Goal: Information Seeking & Learning: Learn about a topic

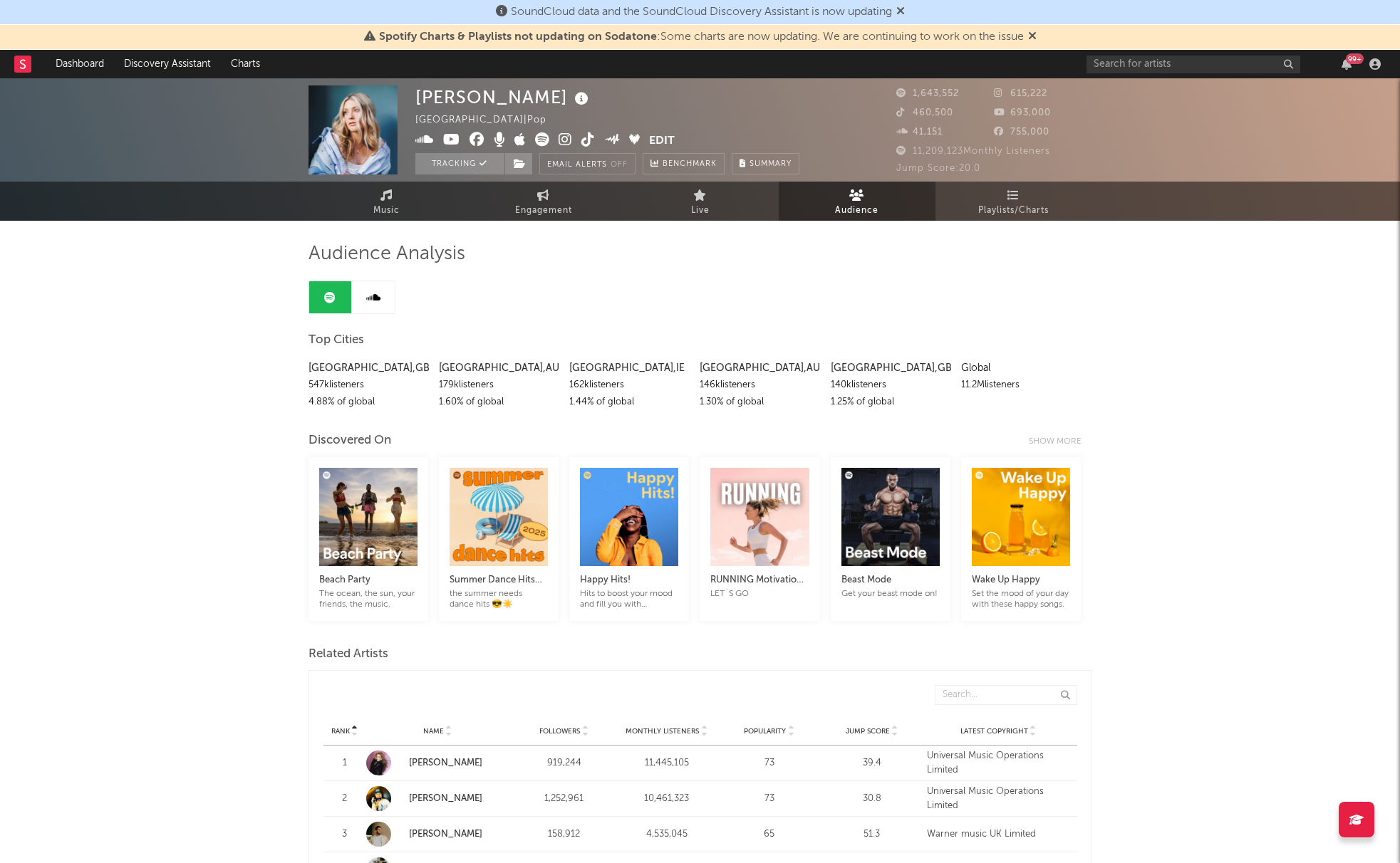
click at [33, 67] on div at bounding box center [30, 64] width 32 height 28
click at [27, 66] on rect at bounding box center [22, 63] width 17 height 17
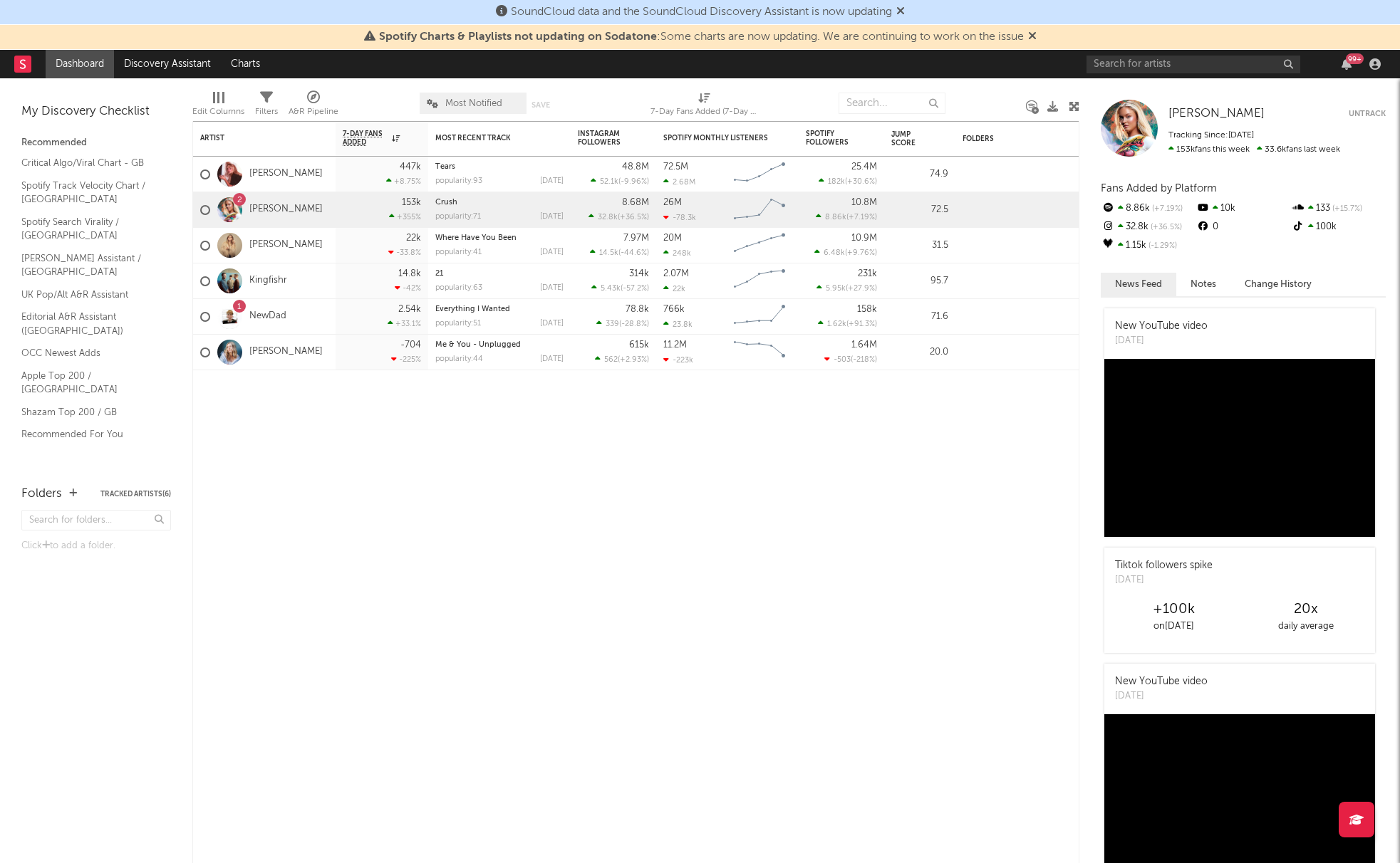
click at [58, 75] on link "Dashboard" at bounding box center [80, 64] width 68 height 28
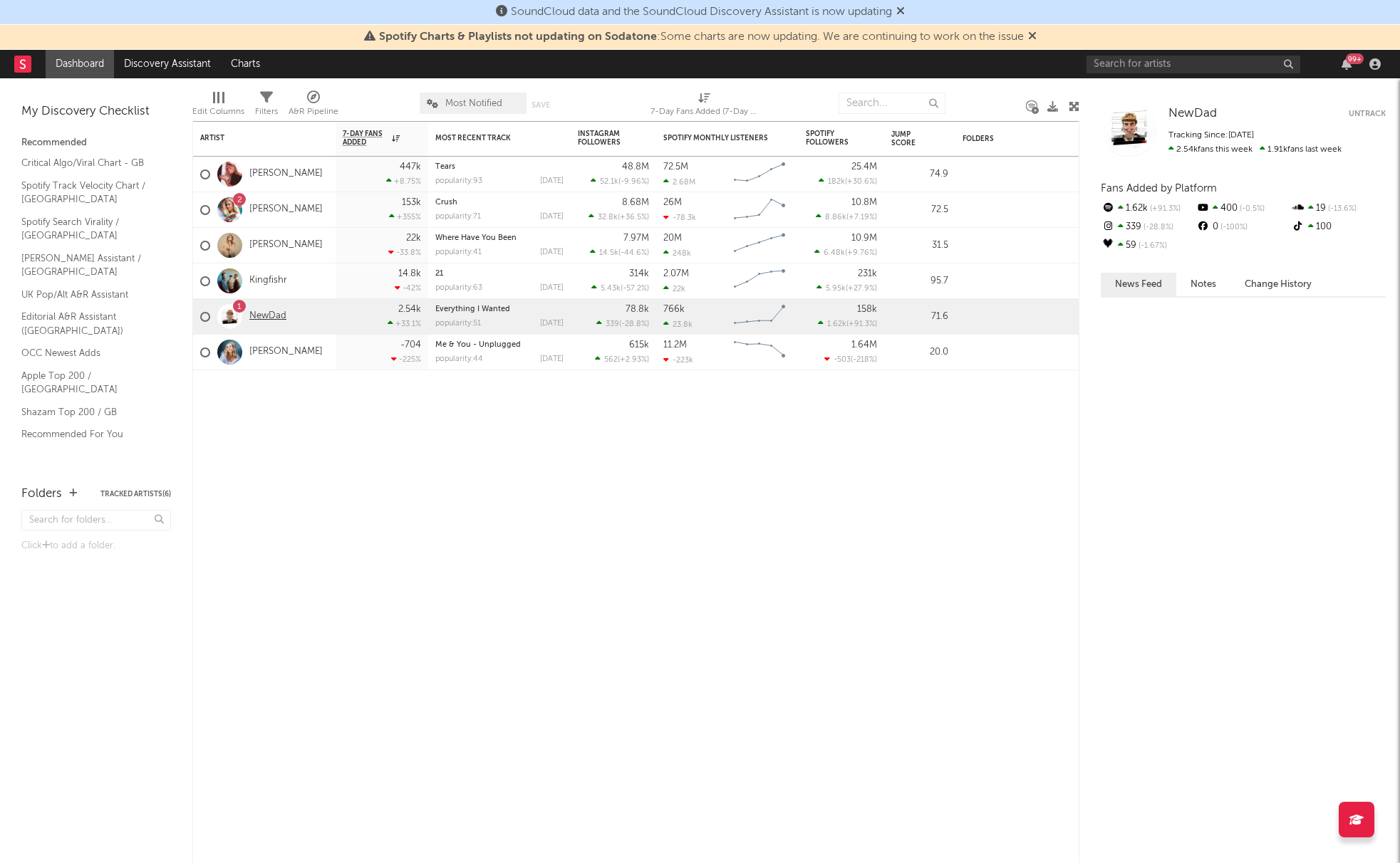
click at [266, 310] on link "NewDad" at bounding box center [268, 317] width 37 height 12
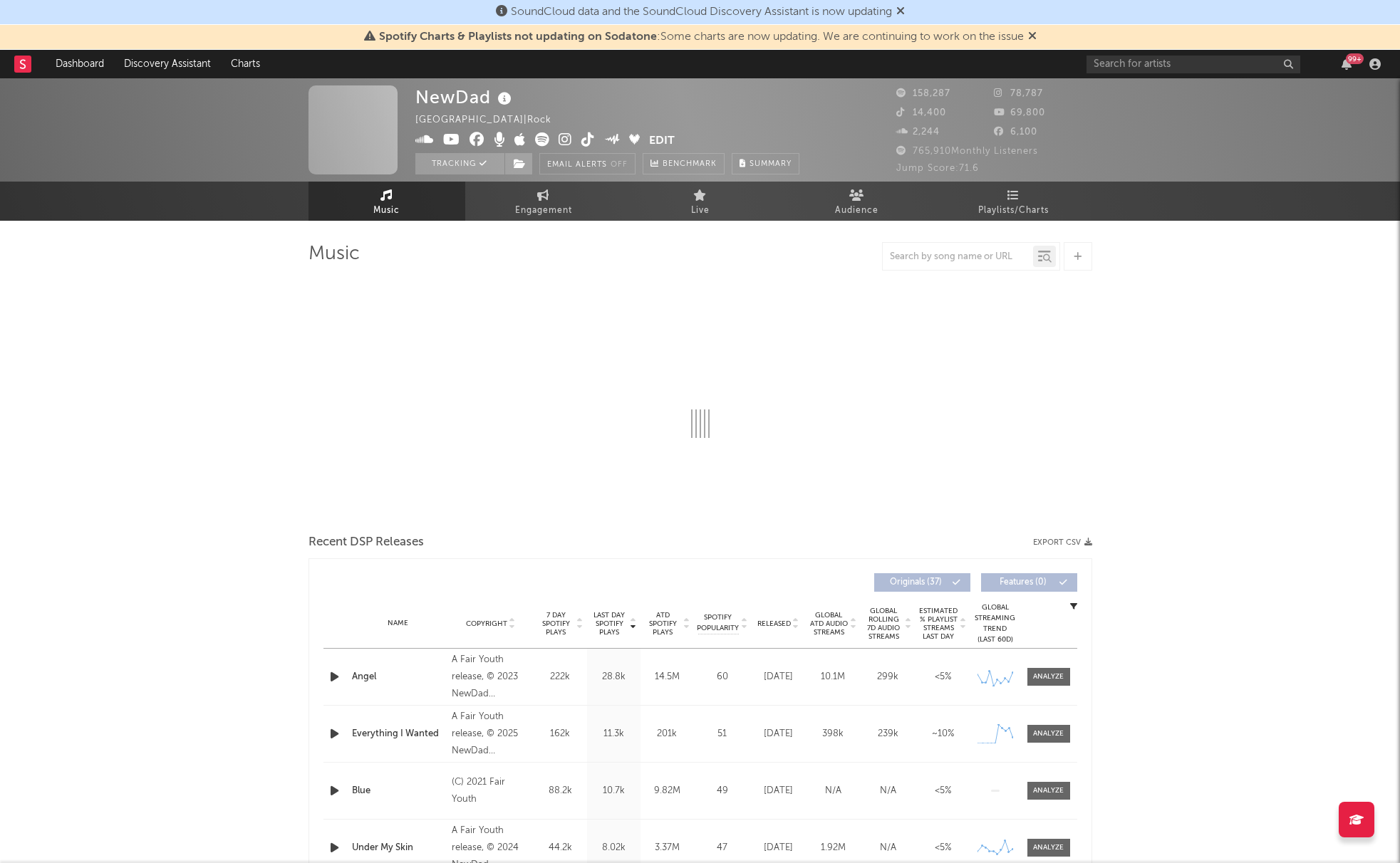
select select "6m"
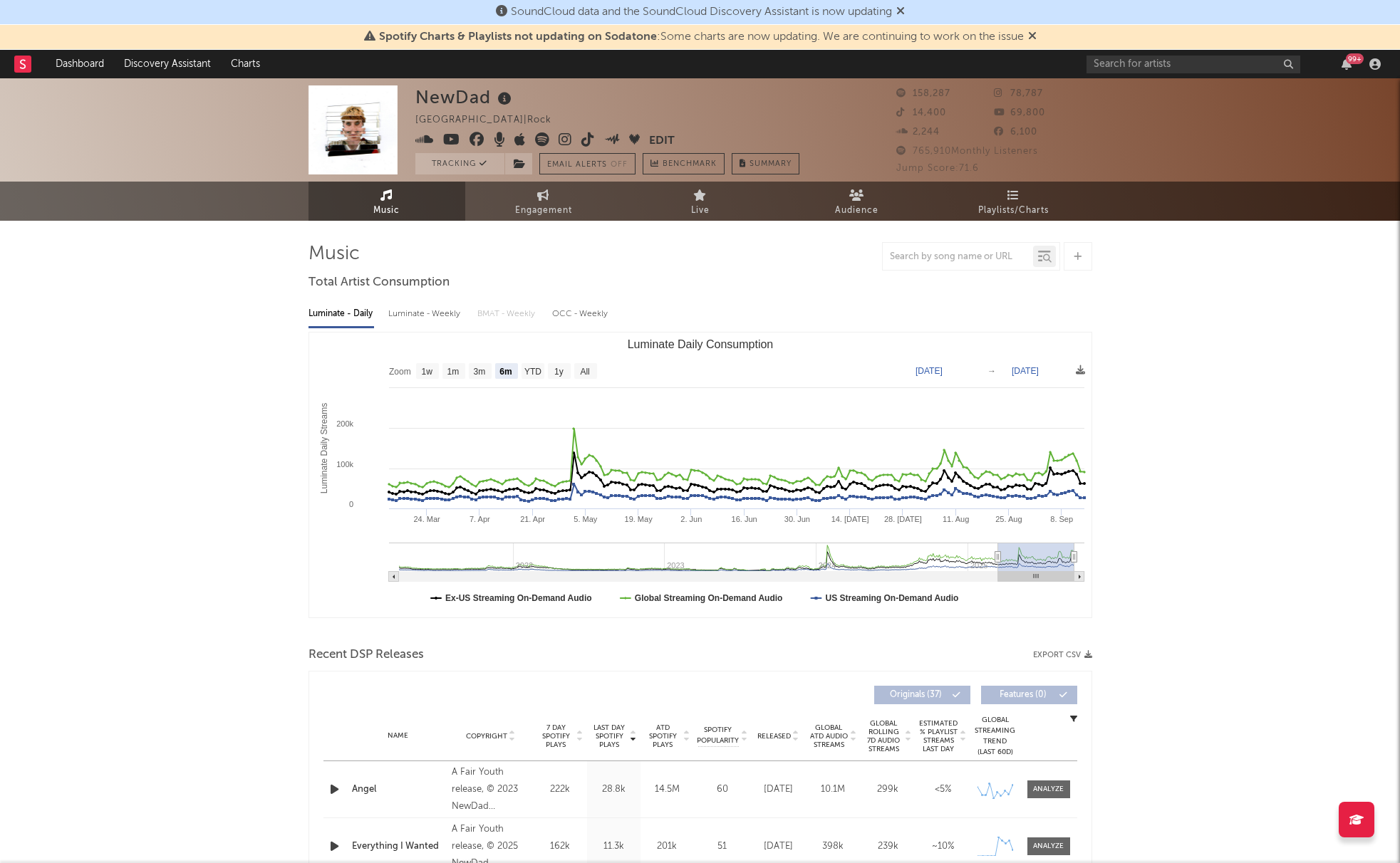
select select "6m"
click at [1005, 203] on span "Playlists/Charts" at bounding box center [1013, 210] width 70 height 17
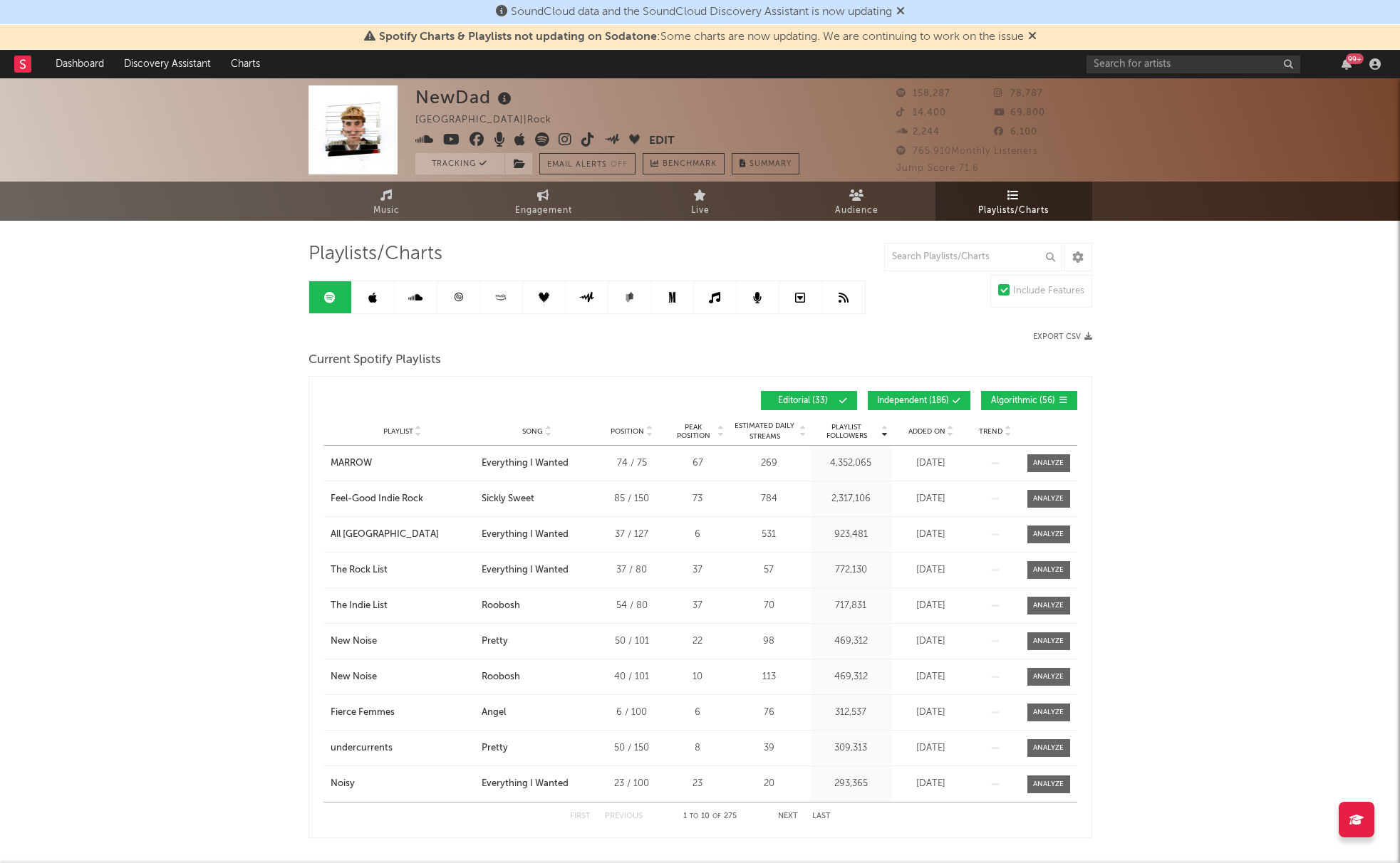
click at [929, 432] on span "Added On" at bounding box center [926, 432] width 37 height 9
click at [931, 432] on span "Added On" at bounding box center [926, 432] width 37 height 9
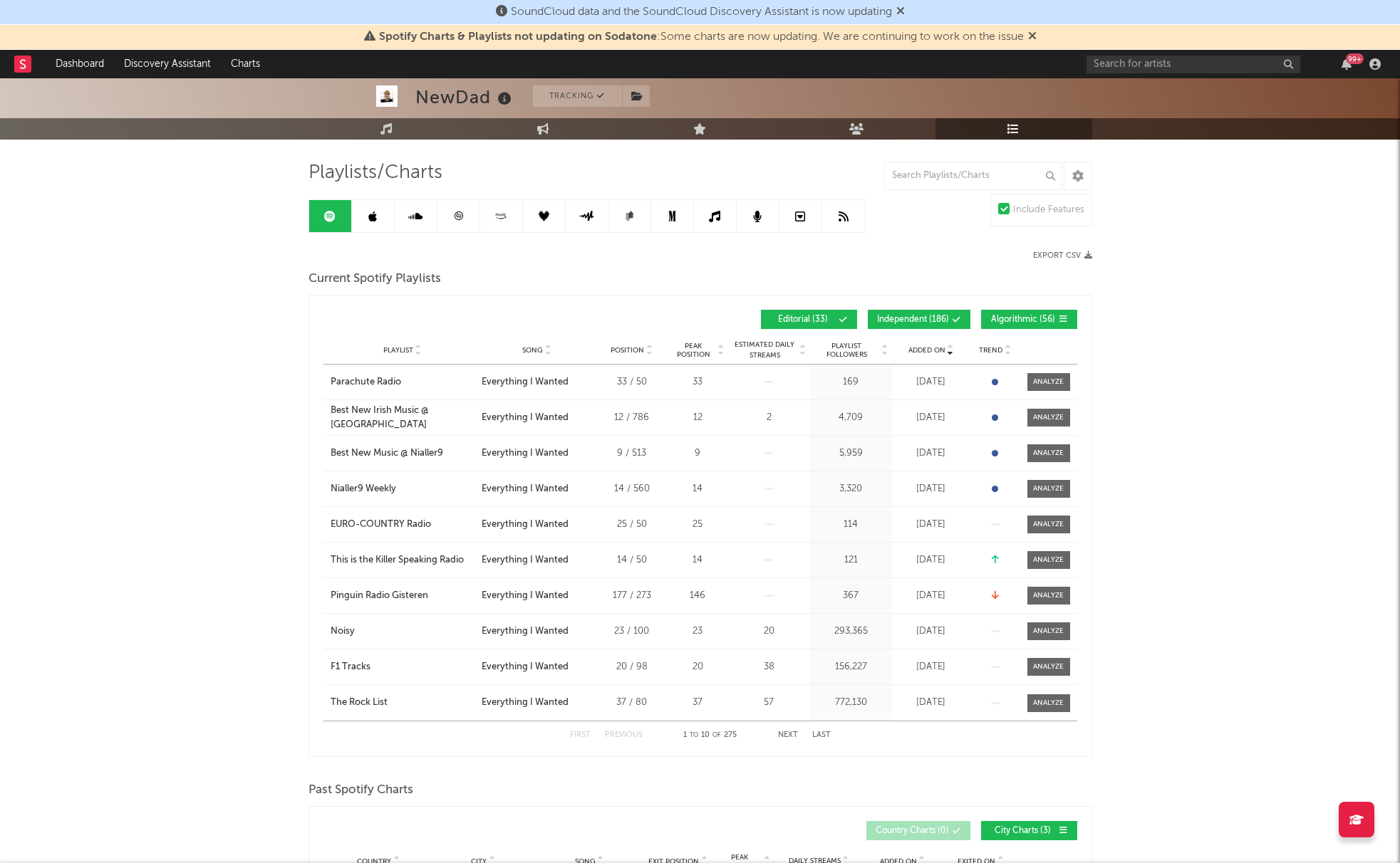
scroll to position [82, 0]
click at [786, 731] on button "Next" at bounding box center [788, 734] width 20 height 8
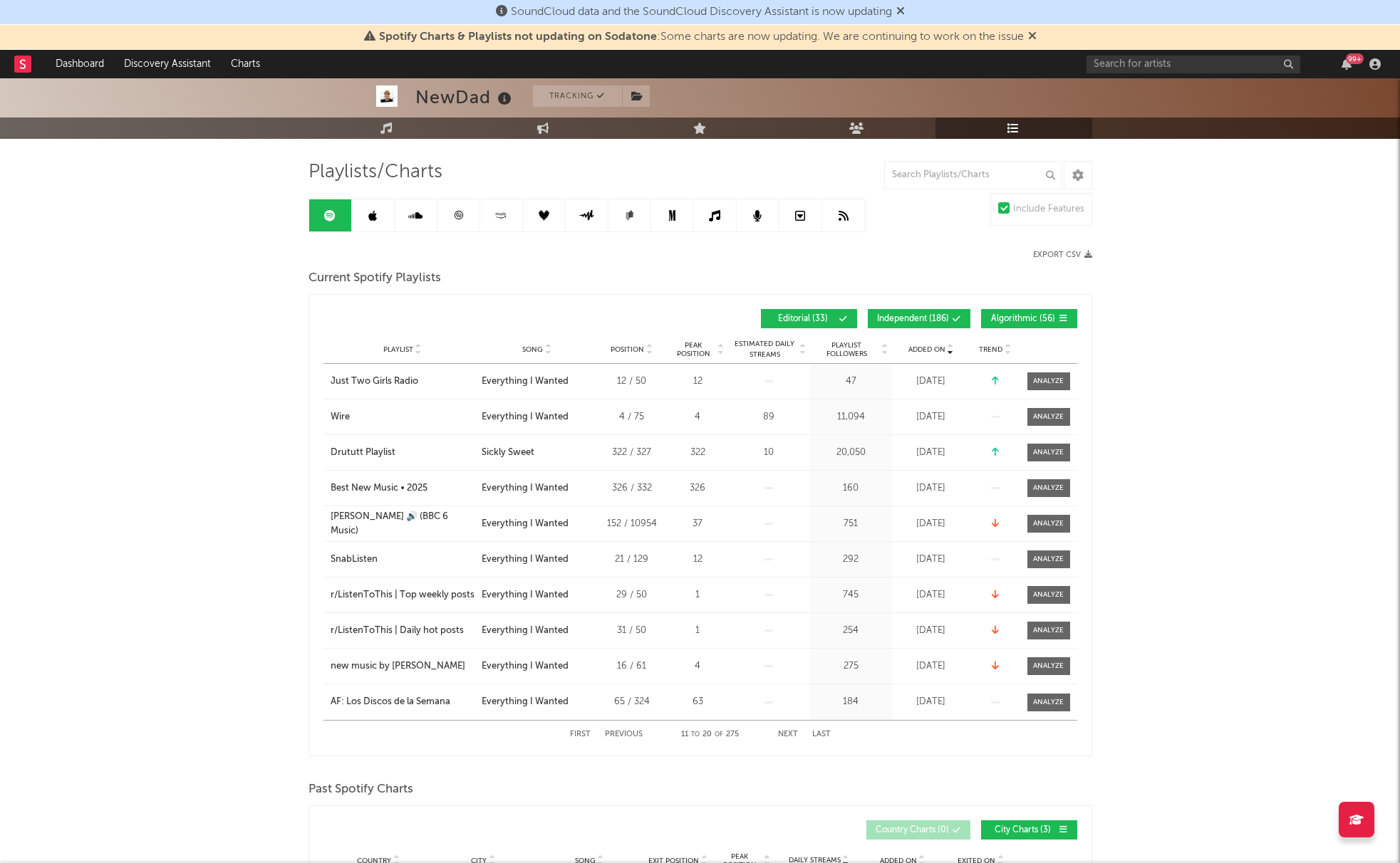
click at [619, 734] on button "Previous" at bounding box center [623, 734] width 38 height 8
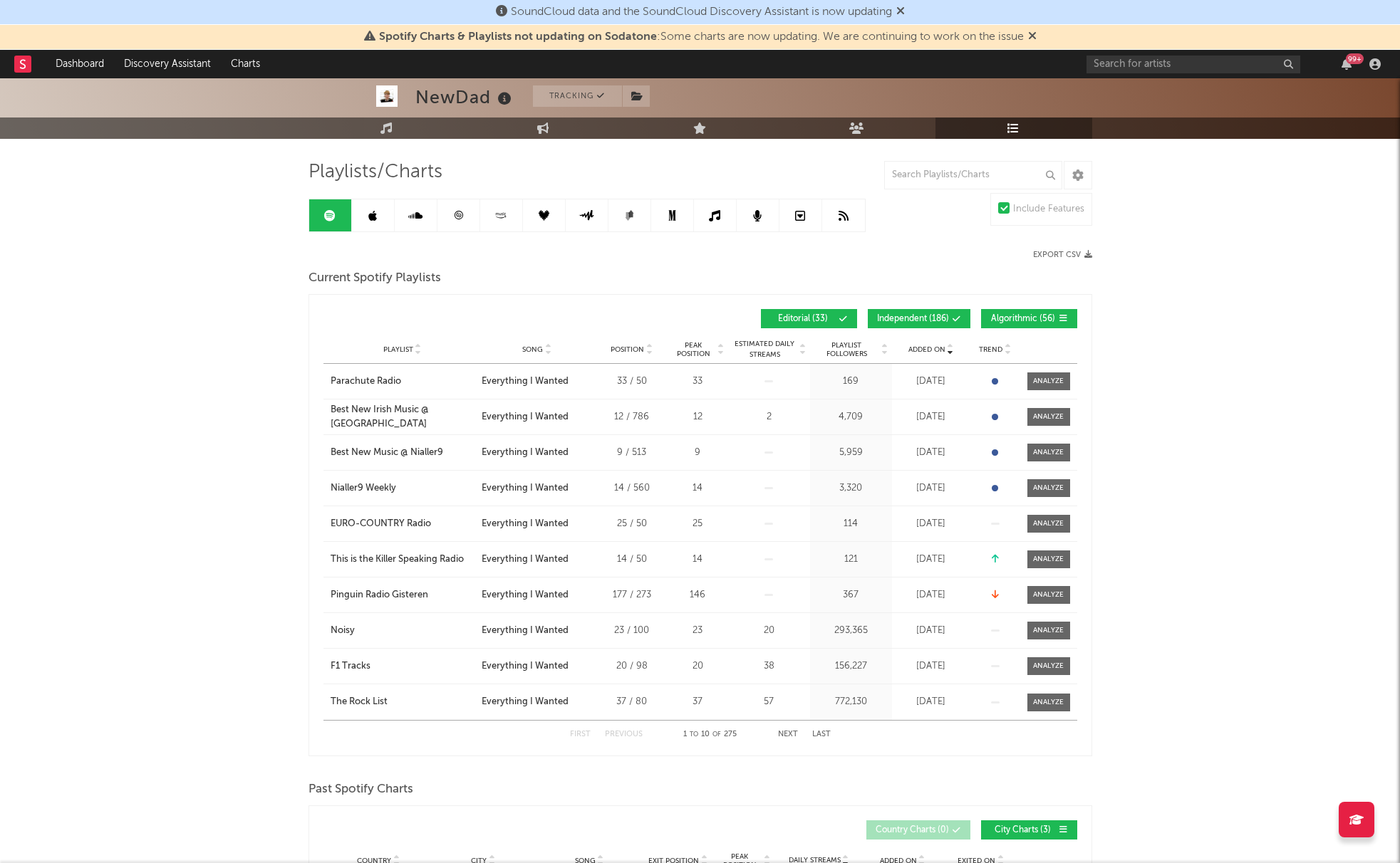
click at [790, 735] on button "Next" at bounding box center [788, 734] width 20 height 8
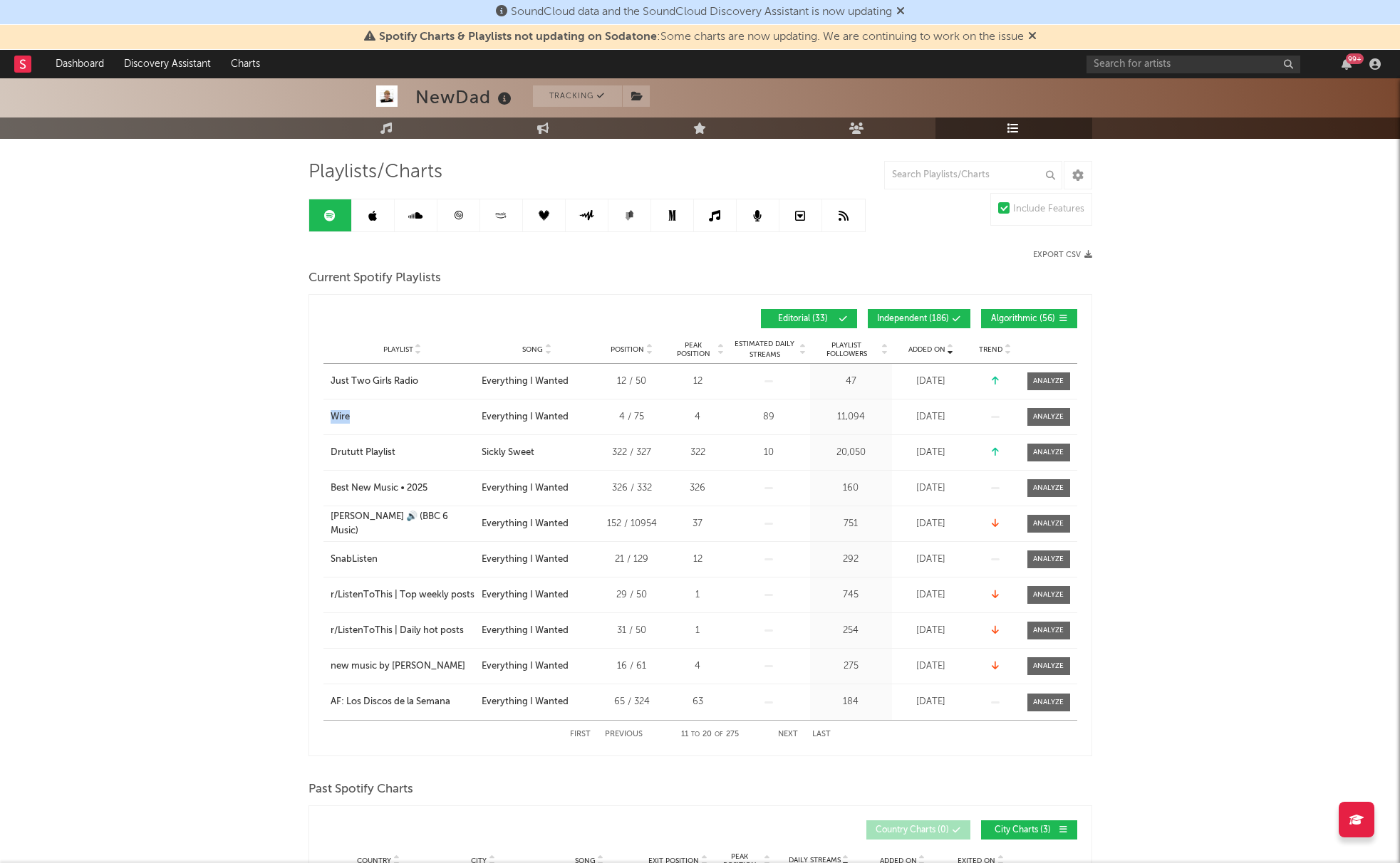
click at [619, 736] on button "Previous" at bounding box center [623, 734] width 38 height 8
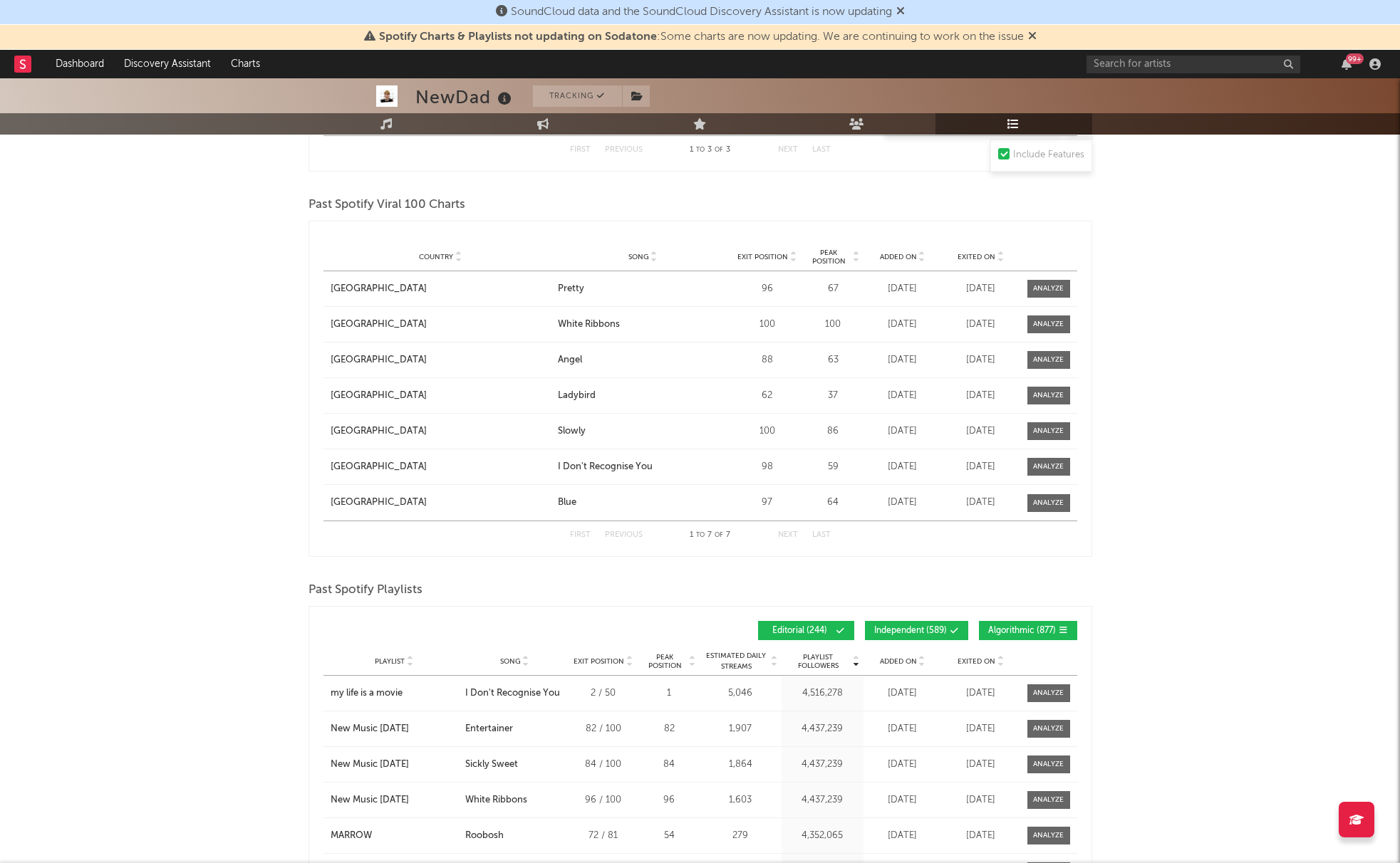
scroll to position [925, 0]
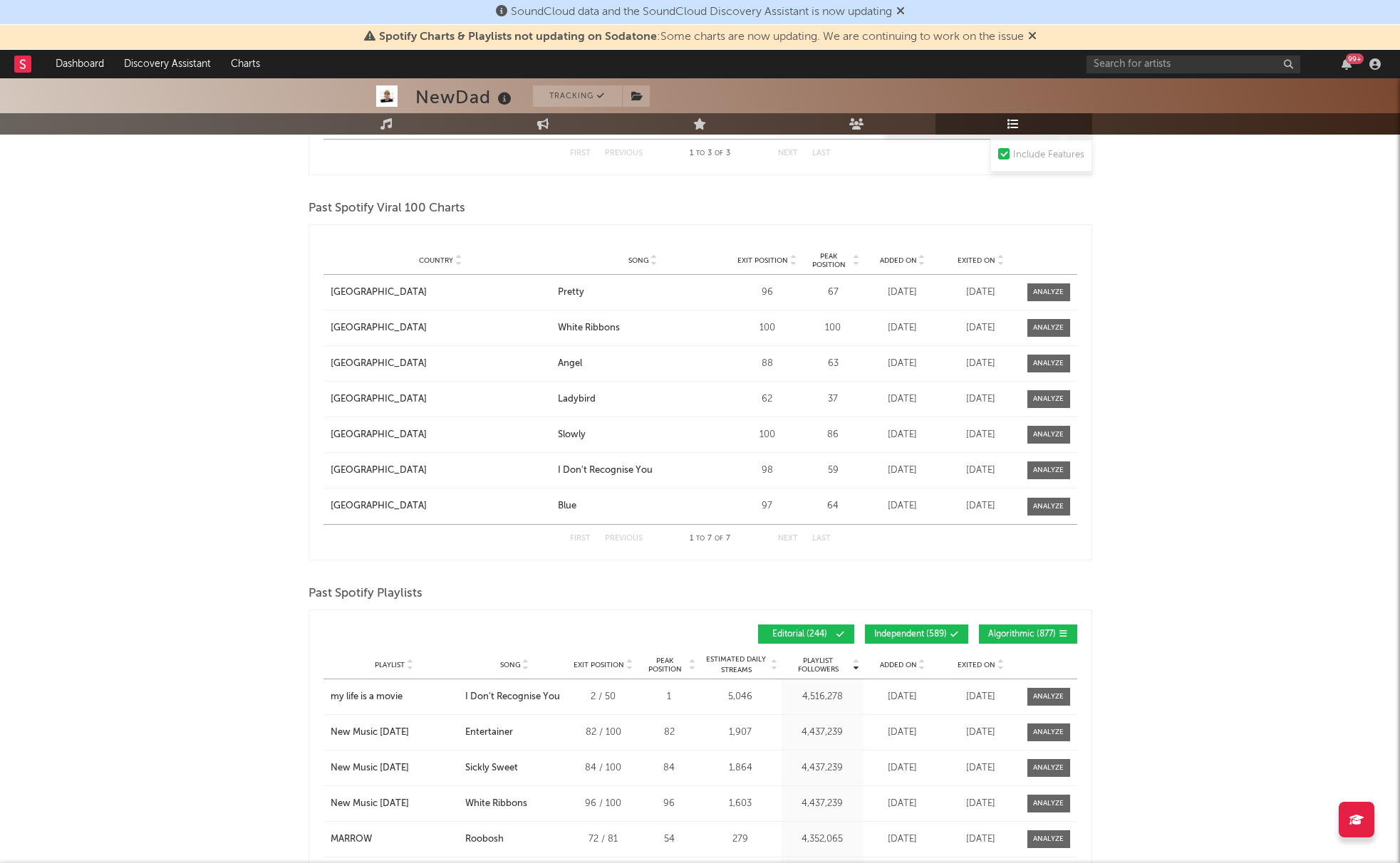
click at [894, 260] on span "Added On" at bounding box center [898, 260] width 37 height 9
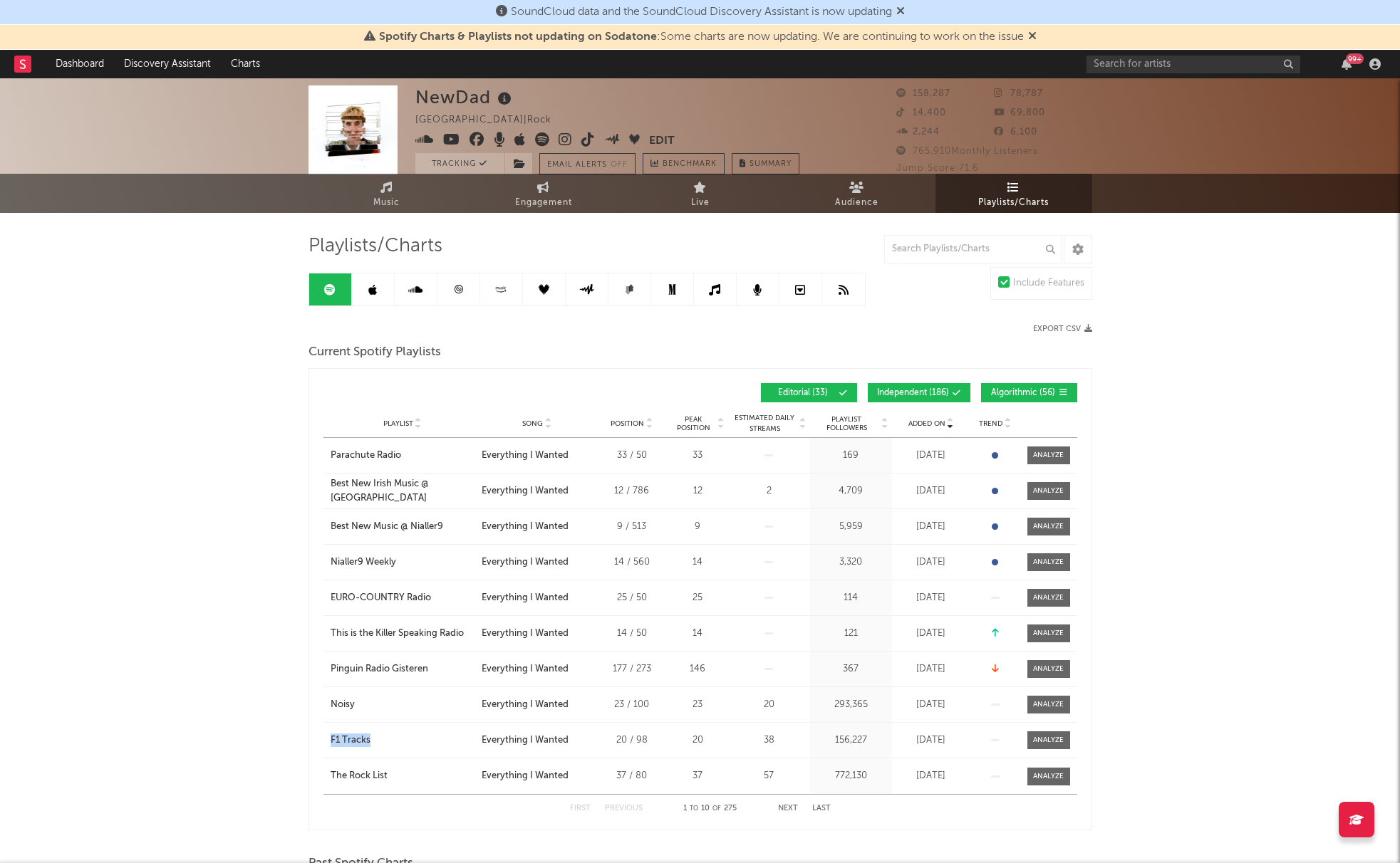
scroll to position [0, 0]
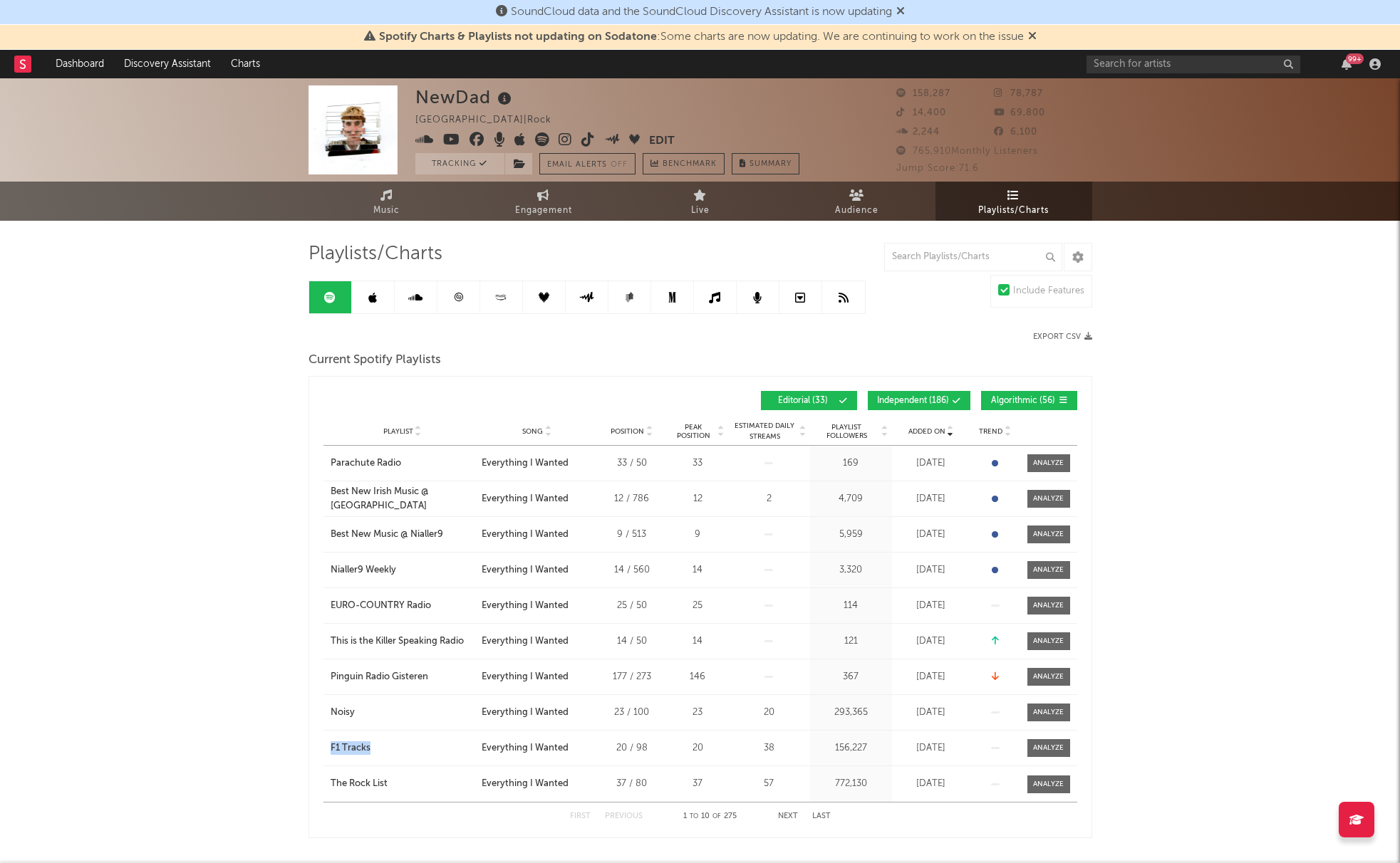
click at [371, 305] on link at bounding box center [373, 297] width 43 height 32
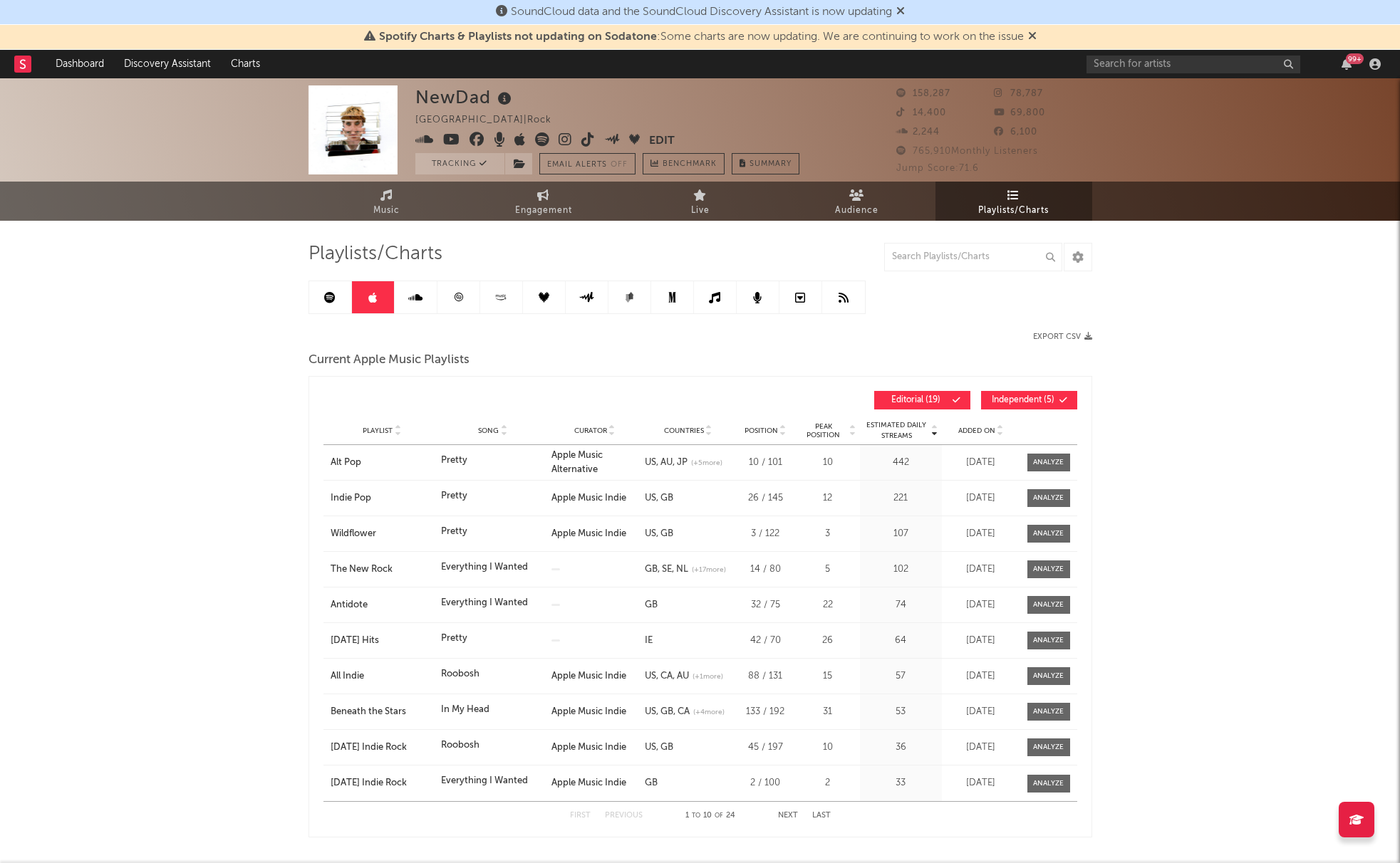
click at [978, 430] on span "Added On" at bounding box center [976, 431] width 37 height 9
